Goal: Transaction & Acquisition: Purchase product/service

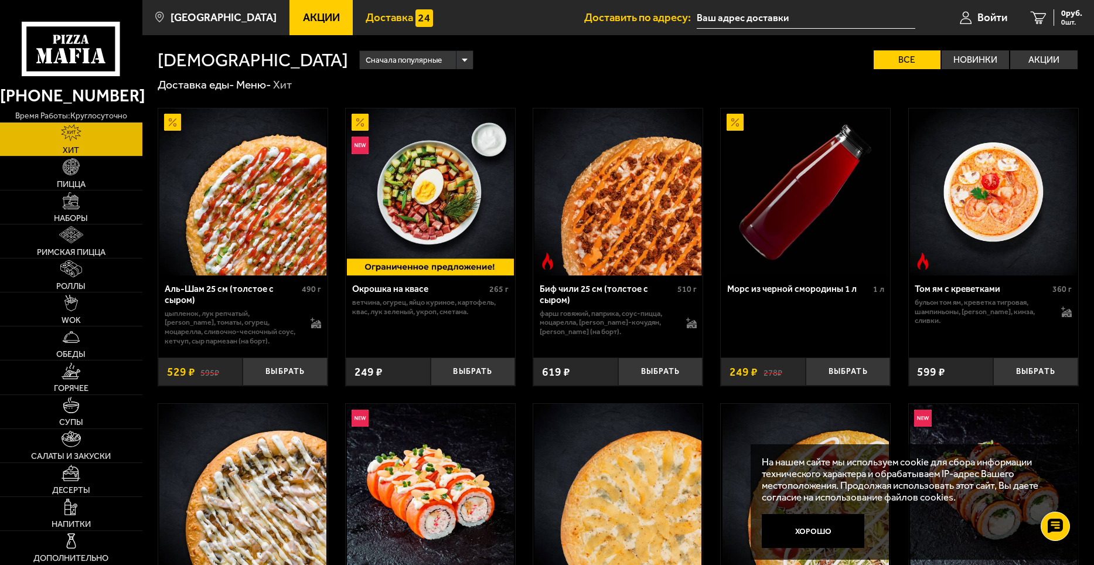
click at [366, 13] on span "Доставка" at bounding box center [389, 17] width 47 height 11
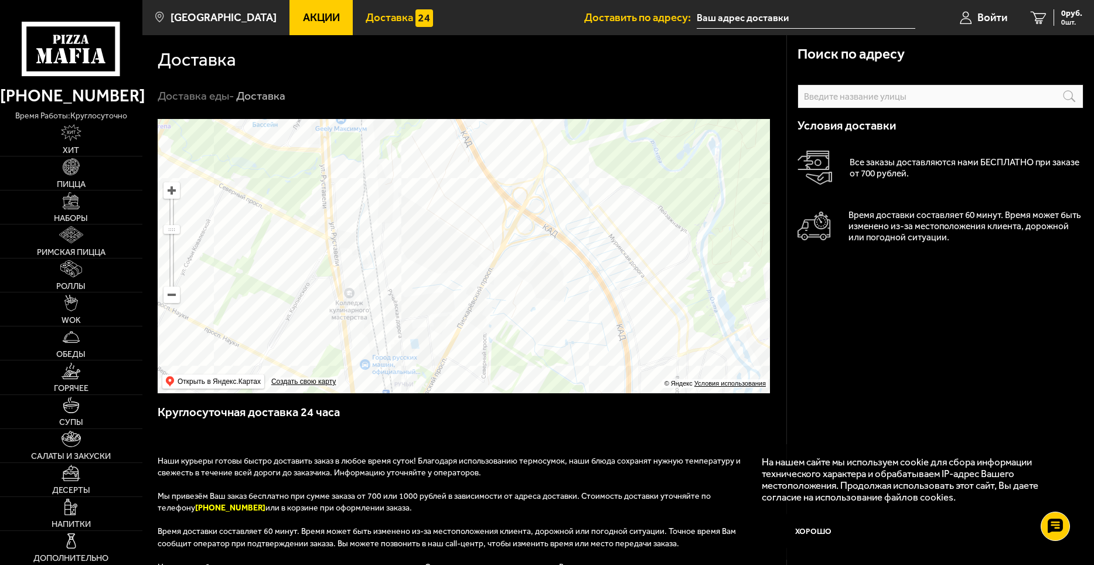
drag, startPoint x: 427, startPoint y: 205, endPoint x: 415, endPoint y: 274, distance: 70.8
click at [415, 274] on ymaps at bounding box center [464, 256] width 612 height 274
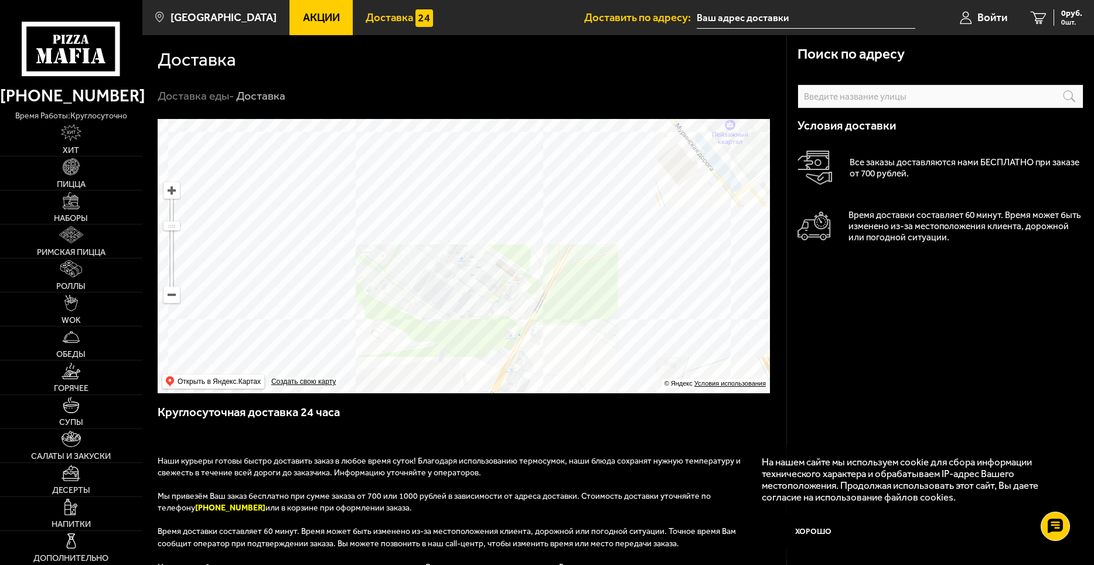
drag, startPoint x: 282, startPoint y: 227, endPoint x: 452, endPoint y: 315, distance: 191.3
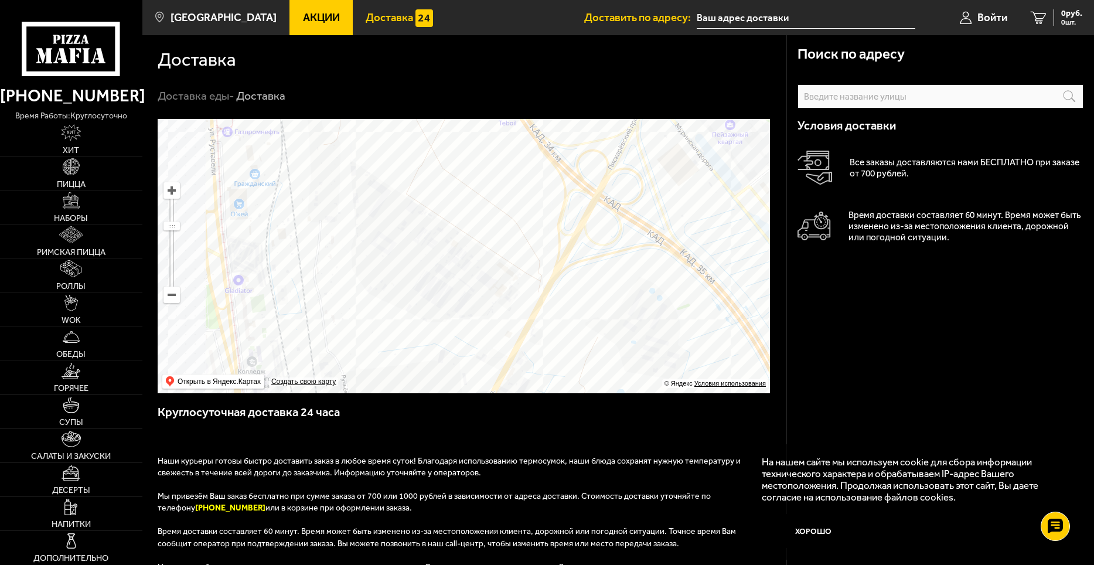
click at [452, 315] on ymaps at bounding box center [464, 256] width 612 height 274
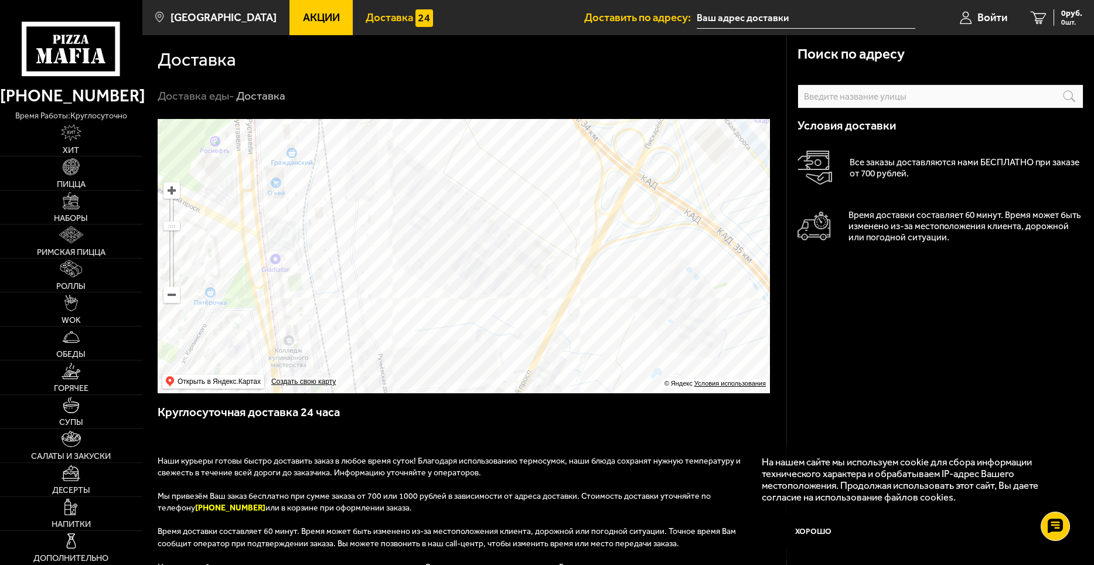
drag, startPoint x: 357, startPoint y: 184, endPoint x: 365, endPoint y: 199, distance: 16.5
click at [365, 199] on ymaps at bounding box center [464, 256] width 612 height 274
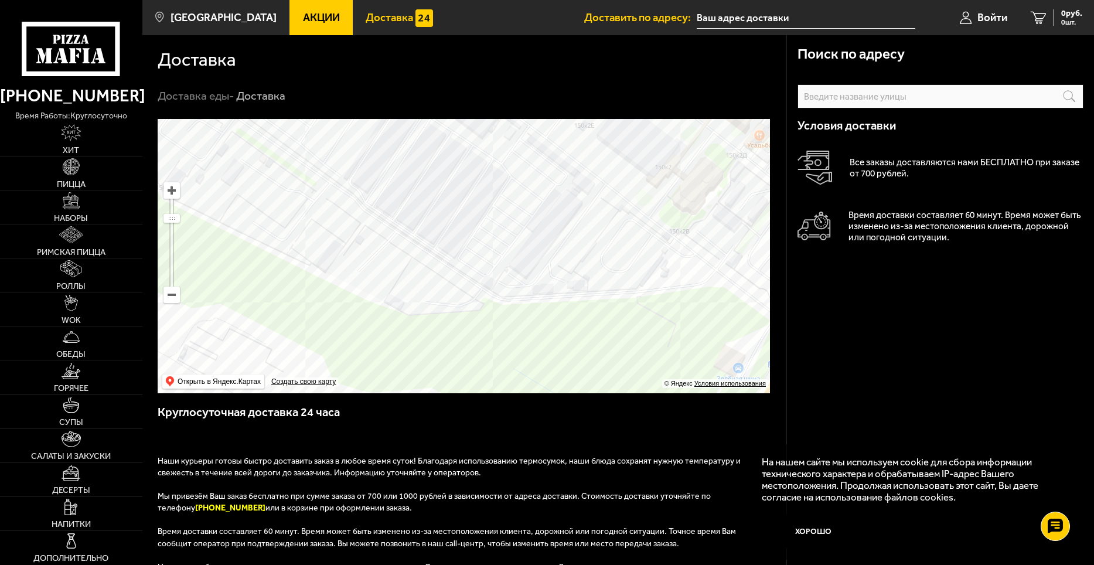
drag, startPoint x: 551, startPoint y: 321, endPoint x: 417, endPoint y: 242, distance: 155.0
click at [417, 242] on ymaps at bounding box center [464, 256] width 612 height 274
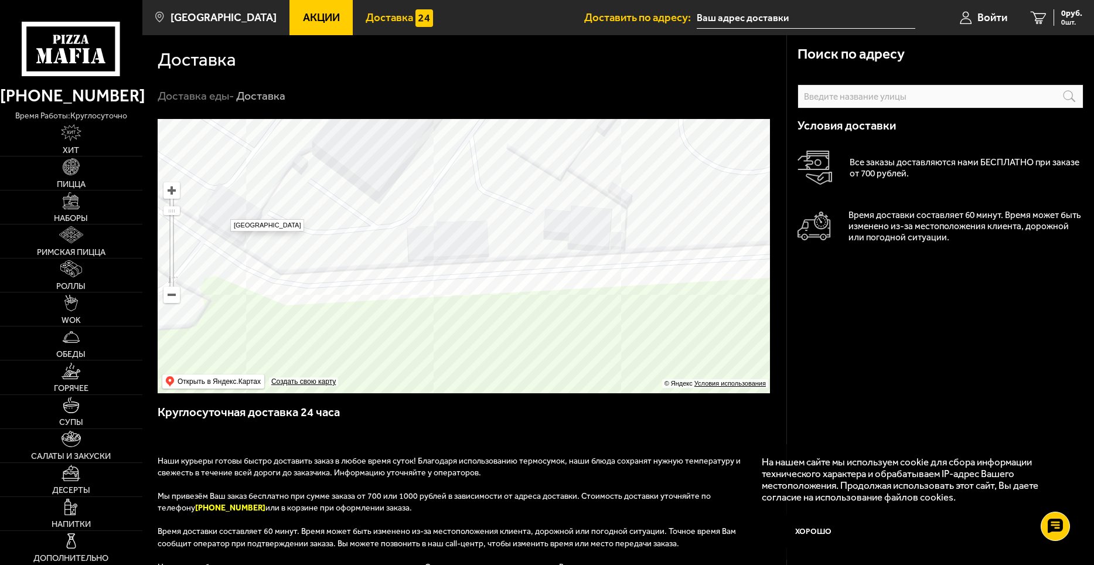
click at [224, 214] on ymaps at bounding box center [464, 256] width 612 height 274
click at [434, 253] on ymaps at bounding box center [464, 256] width 612 height 274
click at [461, 250] on ymaps at bounding box center [464, 256] width 612 height 274
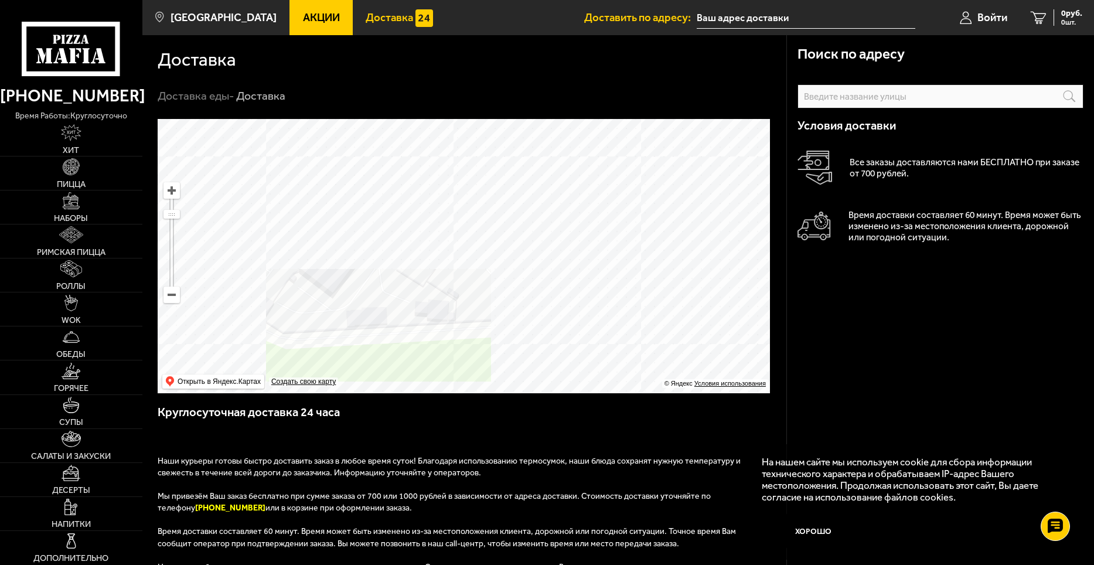
drag, startPoint x: 595, startPoint y: 224, endPoint x: 352, endPoint y: 333, distance: 267.3
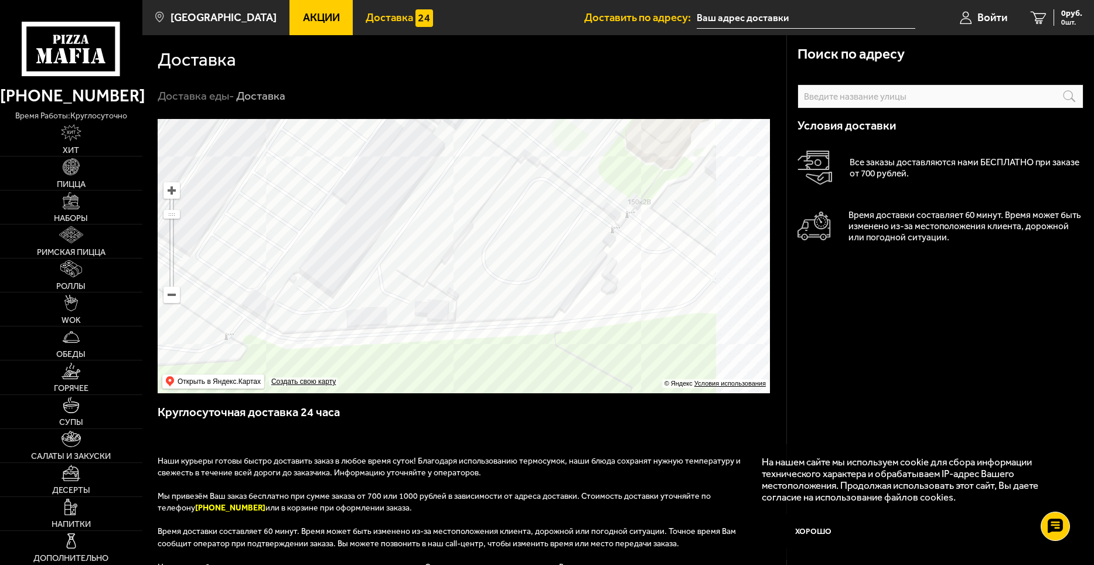
click at [352, 333] on ymaps at bounding box center [464, 256] width 612 height 274
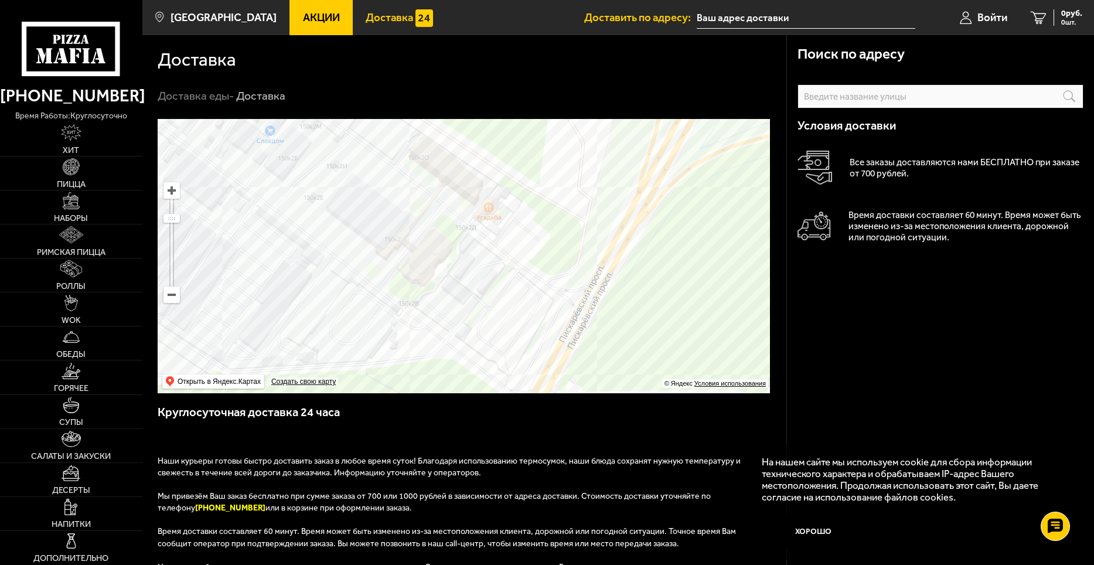
drag, startPoint x: 476, startPoint y: 290, endPoint x: 431, endPoint y: 315, distance: 52.0
click at [431, 315] on ymaps at bounding box center [464, 256] width 612 height 274
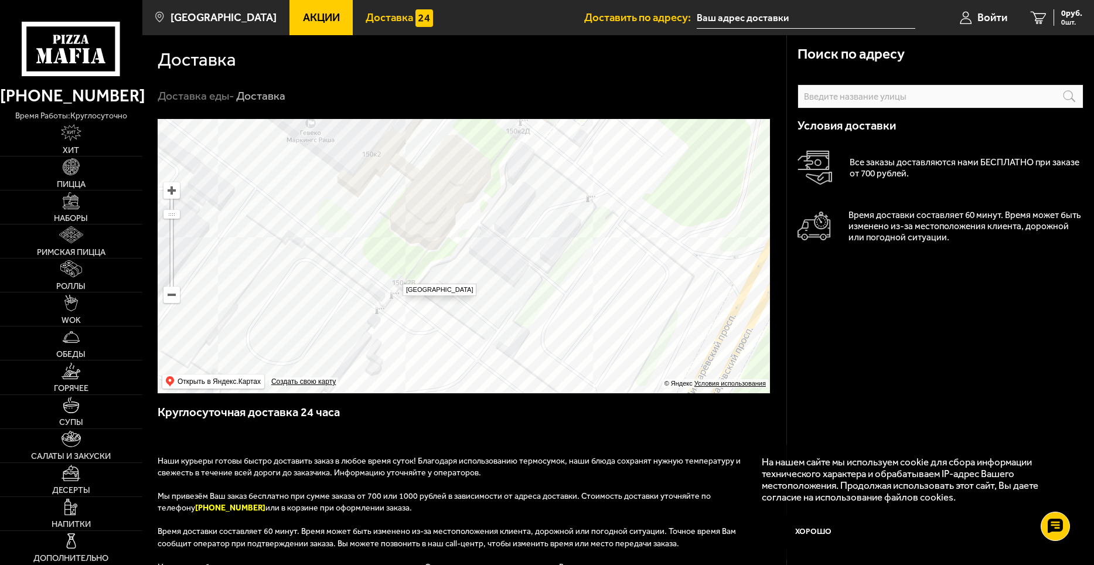
click at [397, 278] on ymaps at bounding box center [464, 256] width 612 height 274
type input "[STREET_ADDRESS]"
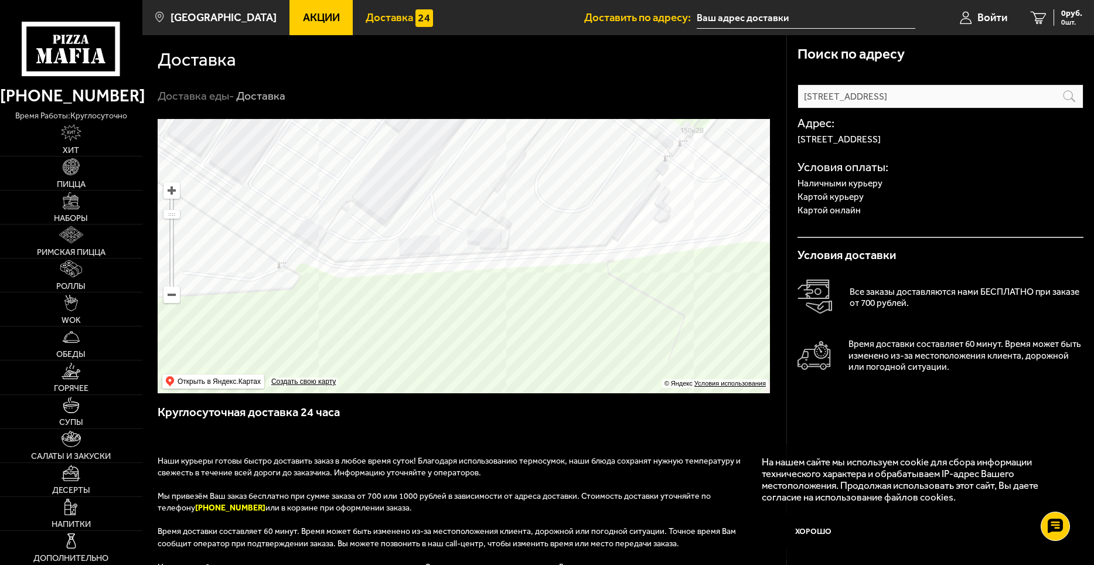
drag, startPoint x: 321, startPoint y: 342, endPoint x: 609, endPoint y: 190, distance: 326.1
click at [609, 190] on ymaps at bounding box center [464, 256] width 612 height 274
click at [428, 246] on ymaps at bounding box center [464, 256] width 612 height 274
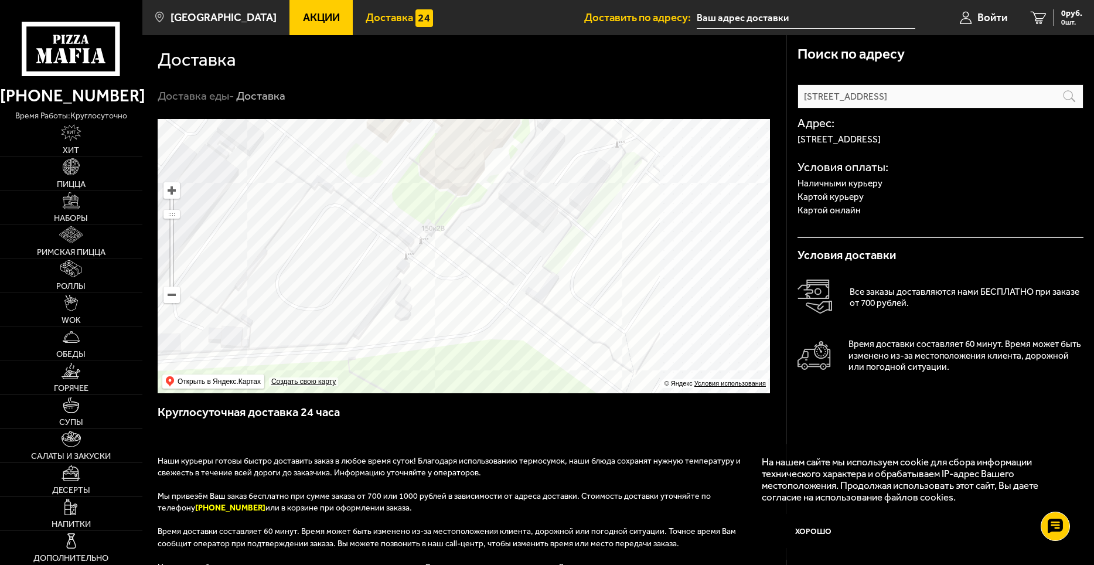
drag, startPoint x: 473, startPoint y: 326, endPoint x: 398, endPoint y: 354, distance: 79.9
click at [398, 354] on ymaps at bounding box center [464, 256] width 612 height 274
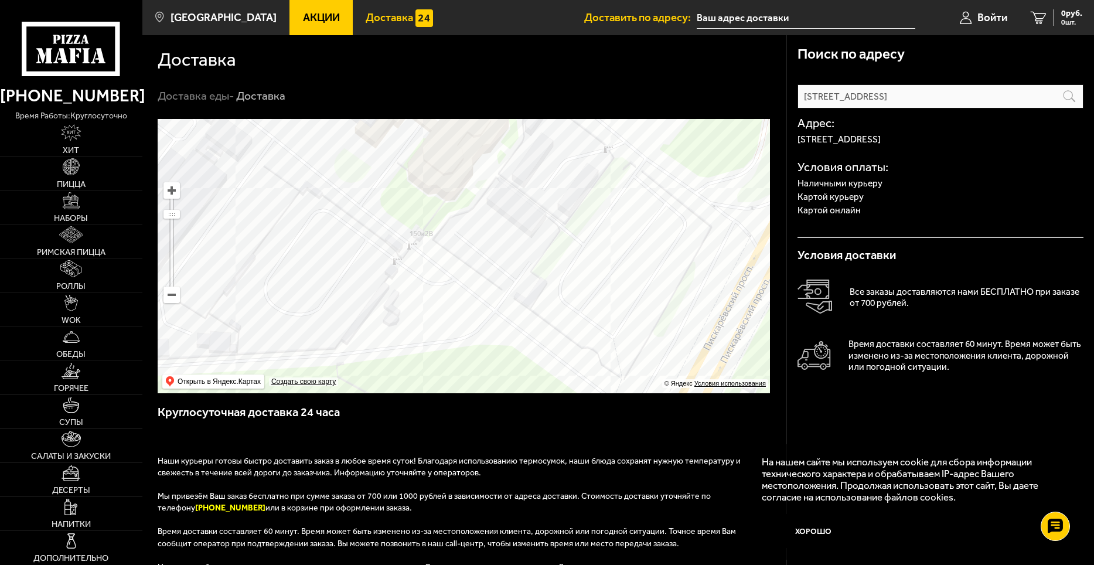
click at [422, 237] on ymaps at bounding box center [464, 256] width 612 height 274
click at [88, 175] on link "Пицца" at bounding box center [71, 172] width 142 height 33
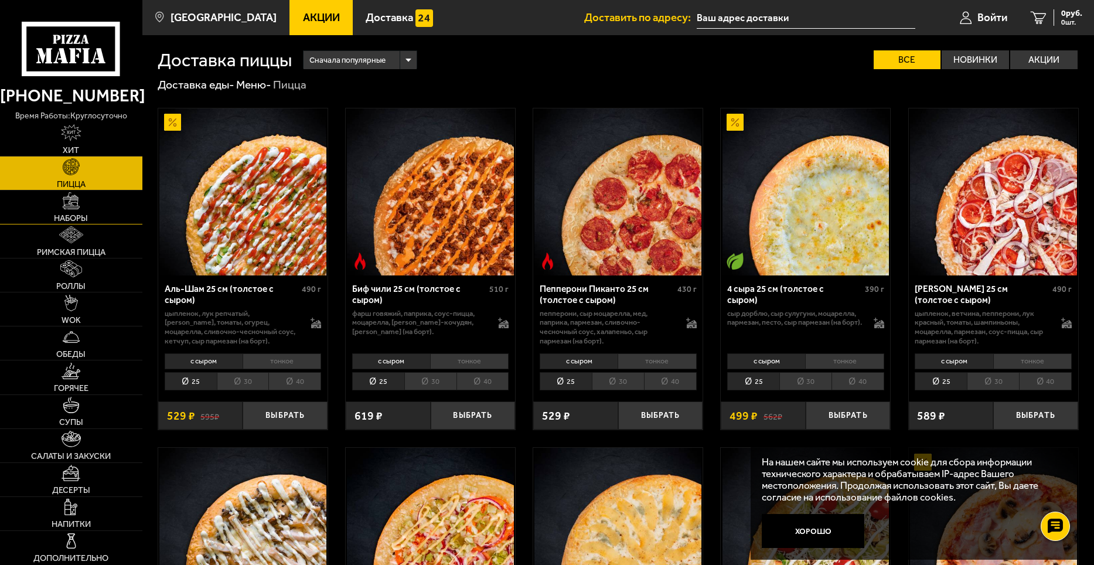
click at [69, 216] on span "Наборы" at bounding box center [71, 218] width 34 height 8
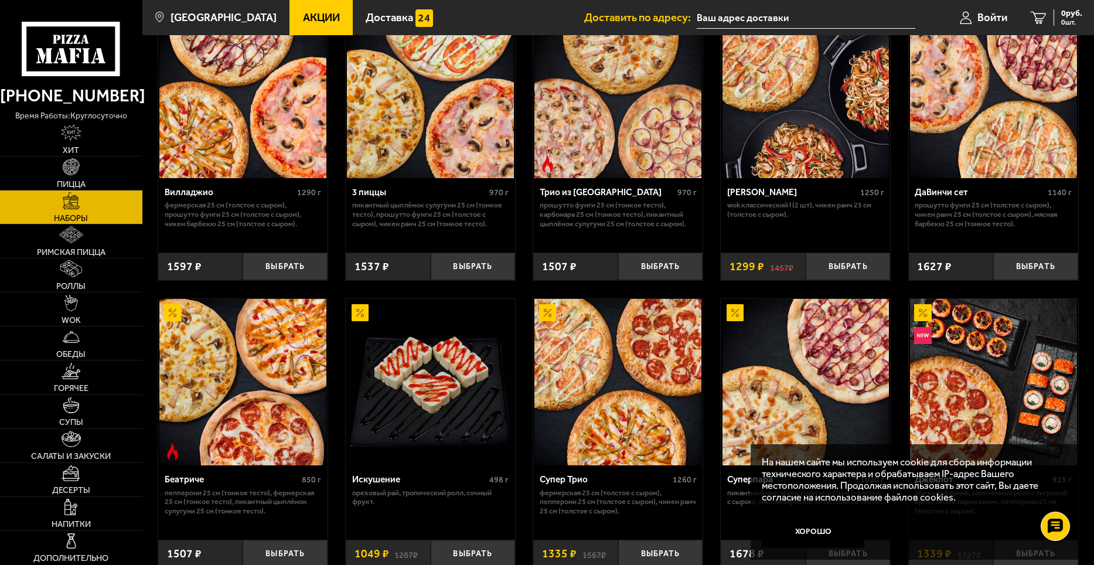
scroll to position [176, 0]
